Goal: Complete application form

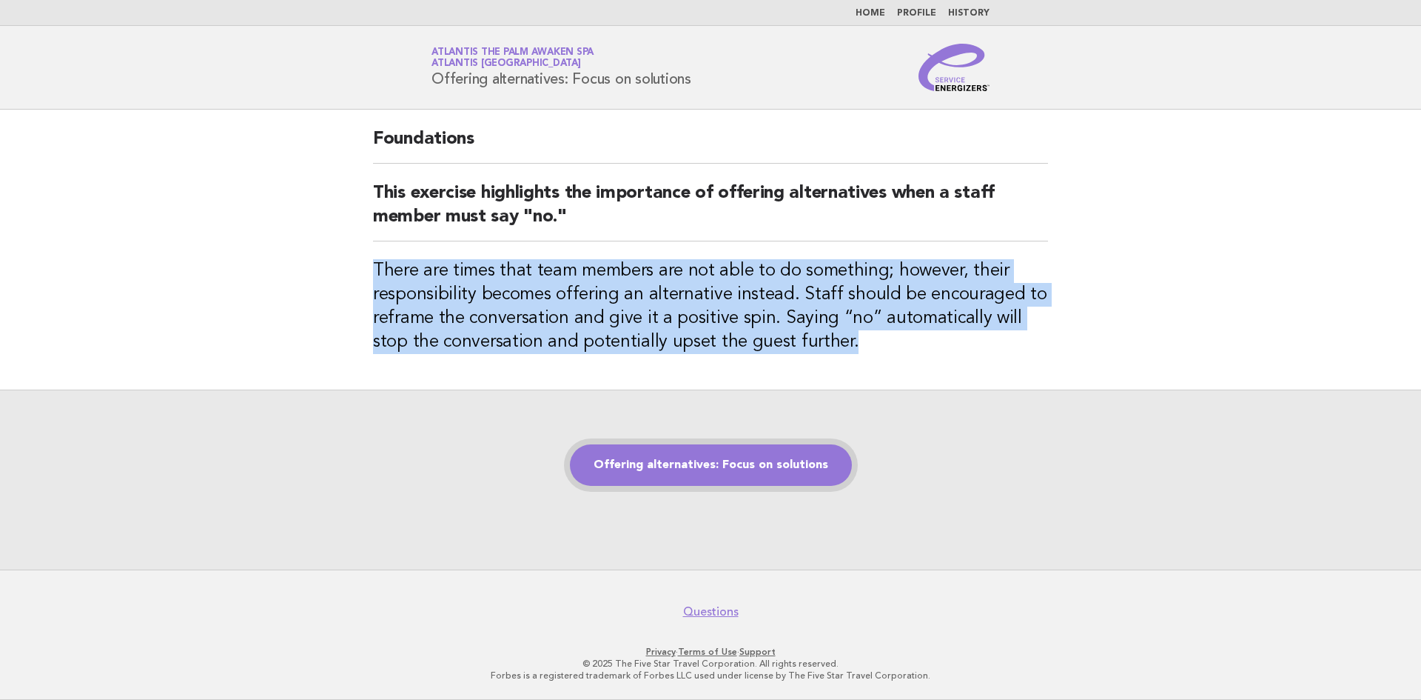
click at [758, 469] on link "Offering alternatives: Focus on solutions" at bounding box center [711, 464] width 282 height 41
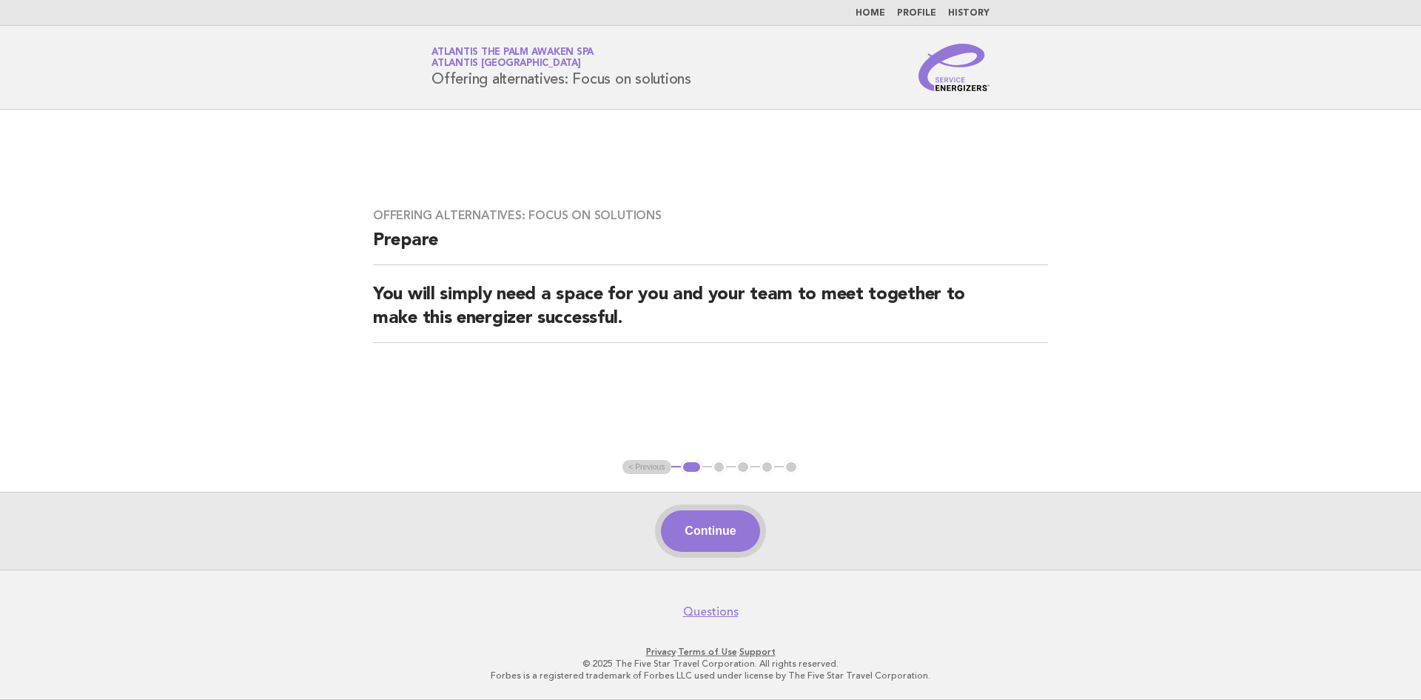
click at [705, 523] on button "Continue" at bounding box center [710, 530] width 98 height 41
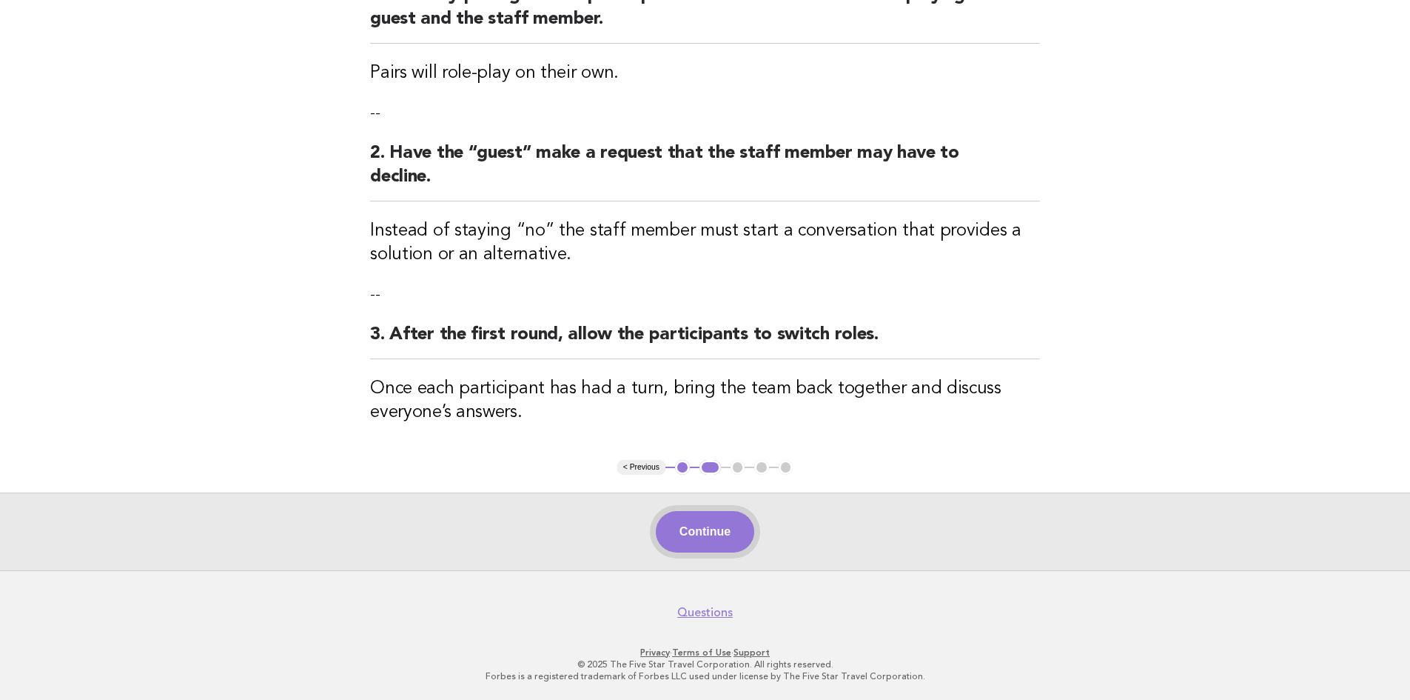
click at [730, 535] on button "Continue" at bounding box center [705, 531] width 98 height 41
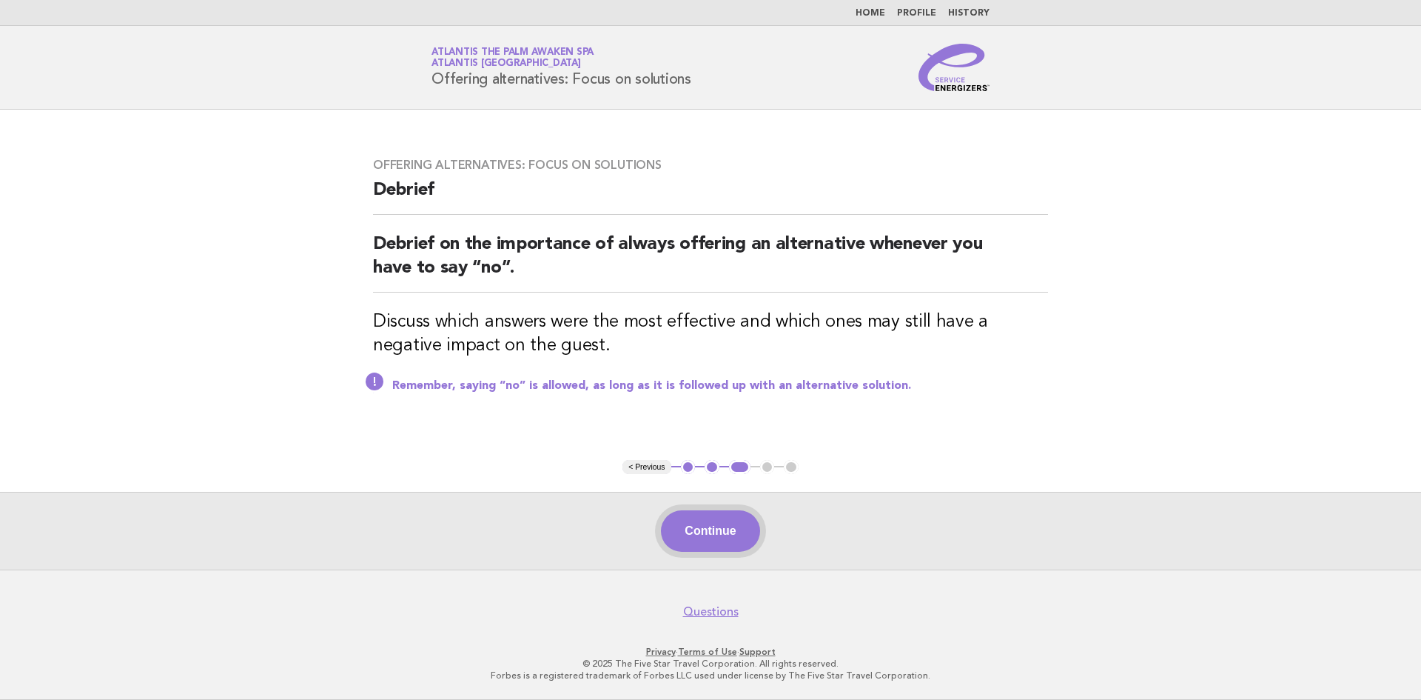
click at [734, 542] on button "Continue" at bounding box center [710, 530] width 98 height 41
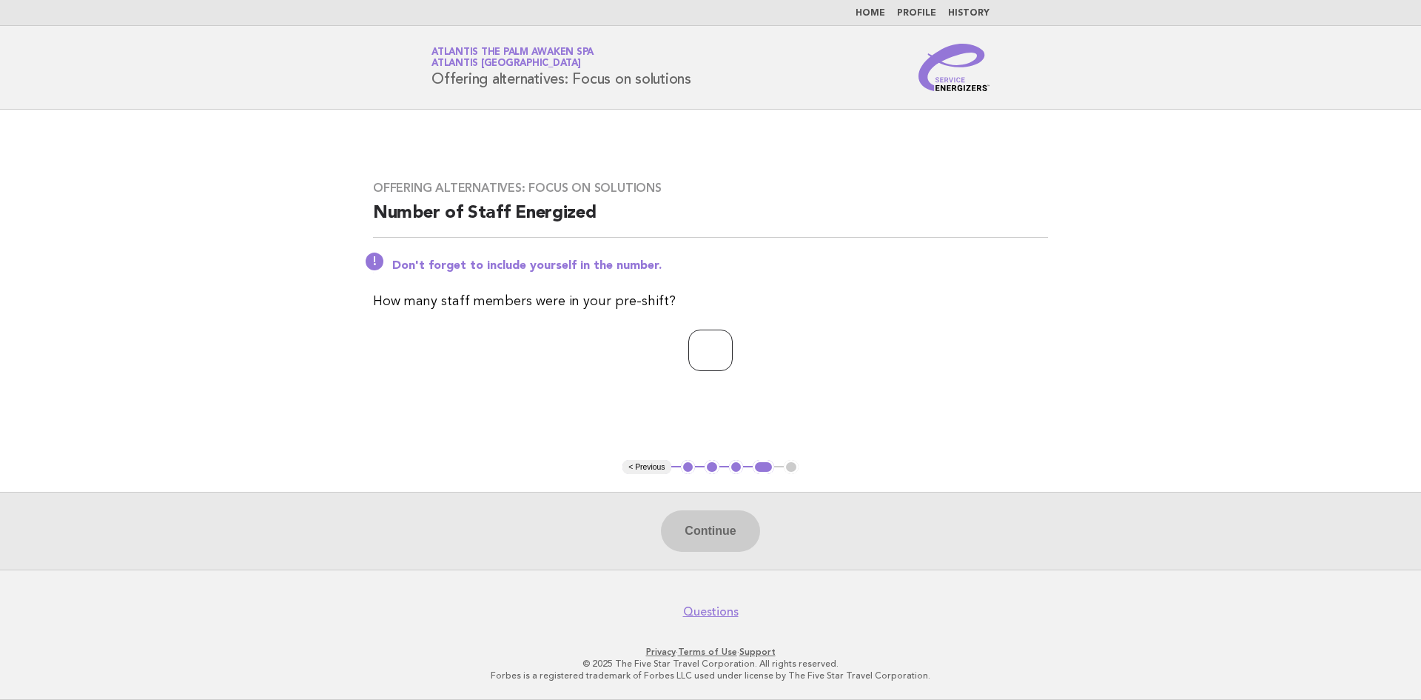
click at [695, 354] on input "number" at bounding box center [710, 349] width 44 height 41
type input "*"
click at [719, 537] on button "Continue" at bounding box center [710, 530] width 98 height 41
